Goal: Check status: Check status

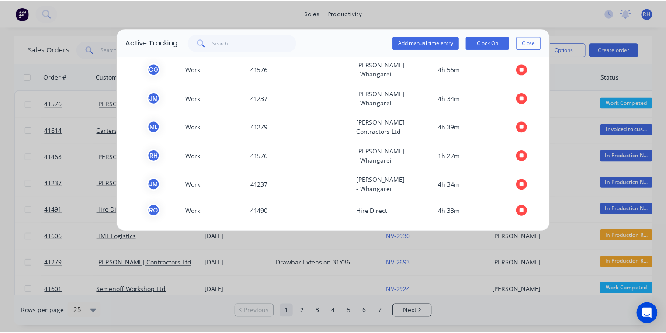
scroll to position [197, 0]
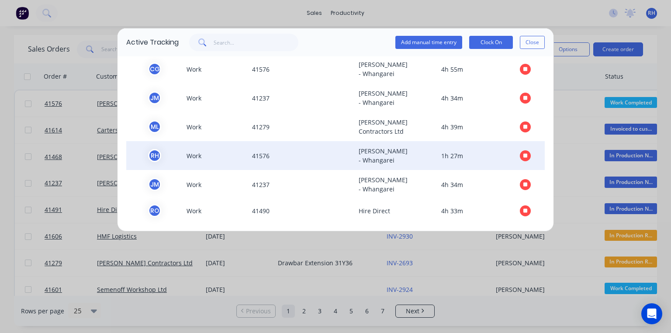
click at [523, 153] on icon "button" at bounding box center [525, 155] width 4 height 4
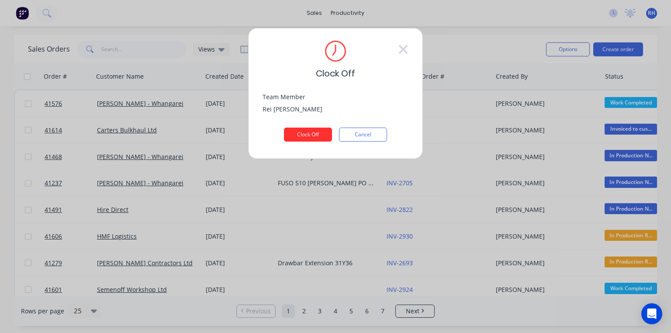
click at [319, 136] on button "Clock Off" at bounding box center [308, 135] width 48 height 14
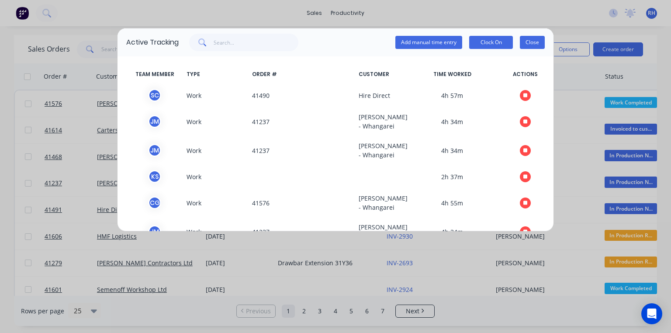
click at [538, 42] on button "Close" at bounding box center [532, 42] width 25 height 13
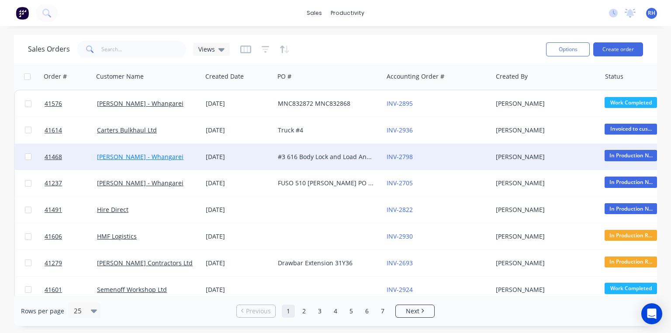
click at [159, 157] on link "[PERSON_NAME] - Whangarei" at bounding box center [140, 156] width 87 height 8
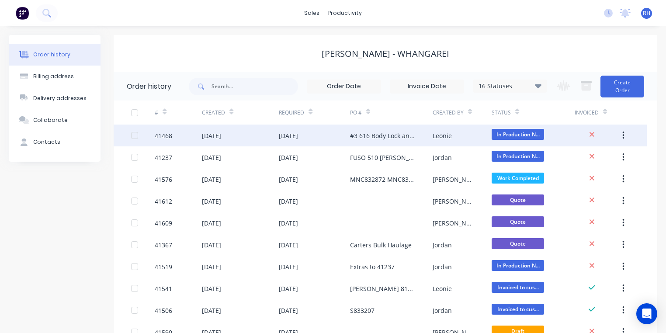
click at [370, 139] on div "#3 616 Body Lock and Load Anchorage - September" at bounding box center [382, 135] width 65 height 9
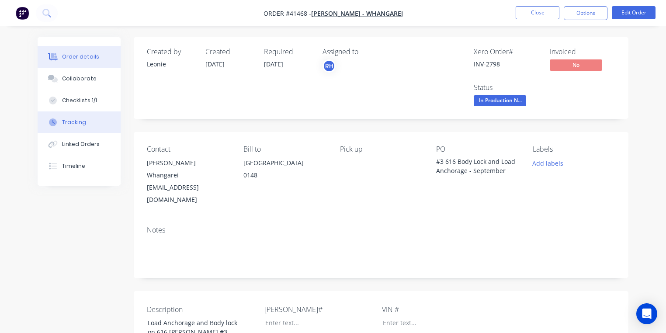
click at [82, 127] on button "Tracking" at bounding box center [79, 122] width 83 height 22
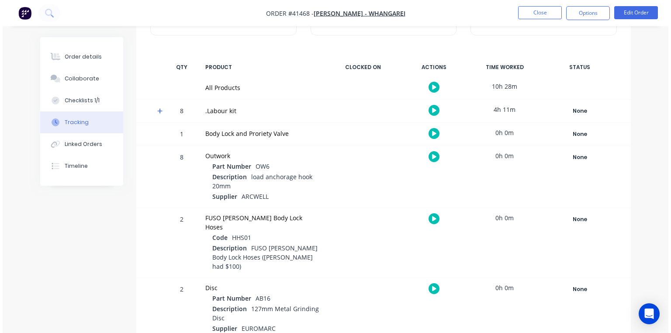
scroll to position [82, 0]
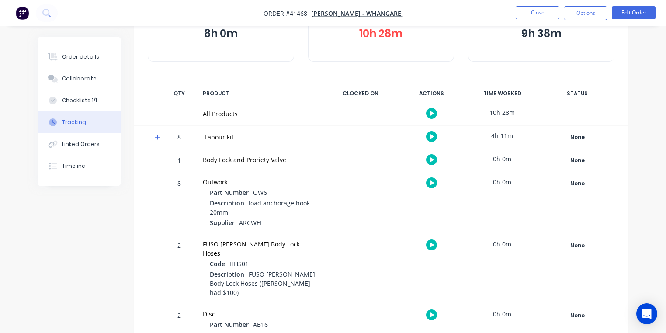
click at [157, 139] on icon at bounding box center [157, 137] width 5 height 5
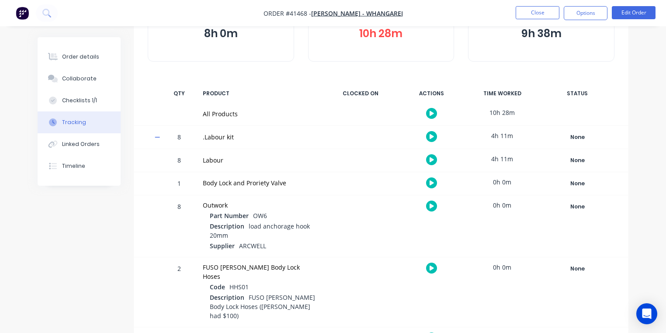
click at [431, 159] on icon "button" at bounding box center [432, 159] width 4 height 5
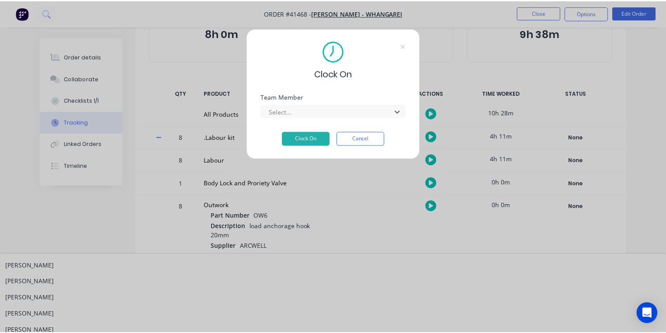
scroll to position [179, 0]
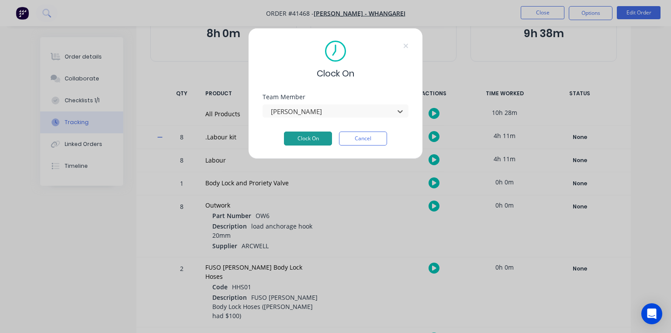
click at [315, 137] on button "Clock On" at bounding box center [308, 139] width 48 height 14
